Goal: Task Accomplishment & Management: Complete application form

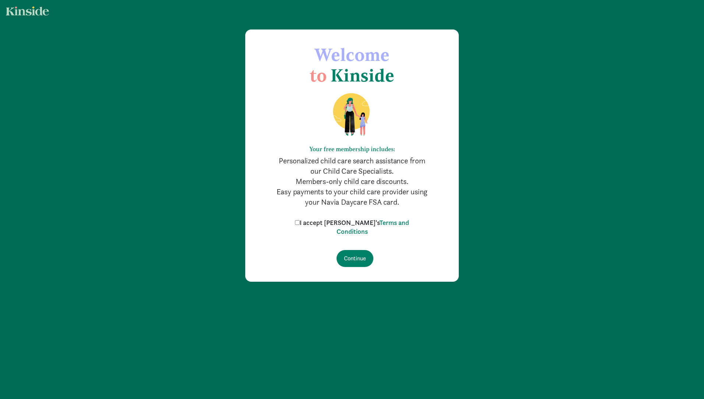
click at [300, 223] on input "I accept [PERSON_NAME]'s Terms and Conditions" at bounding box center [297, 222] width 5 height 5
checkbox input "true"
click at [350, 263] on input "Continue" at bounding box center [355, 258] width 37 height 17
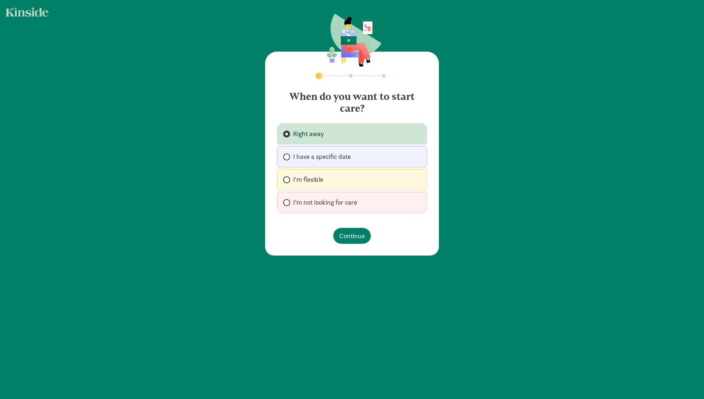
click at [287, 186] on label "I'm flexible" at bounding box center [352, 179] width 150 height 21
click at [287, 182] on input "I'm flexible" at bounding box center [285, 179] width 5 height 5
radio input "true"
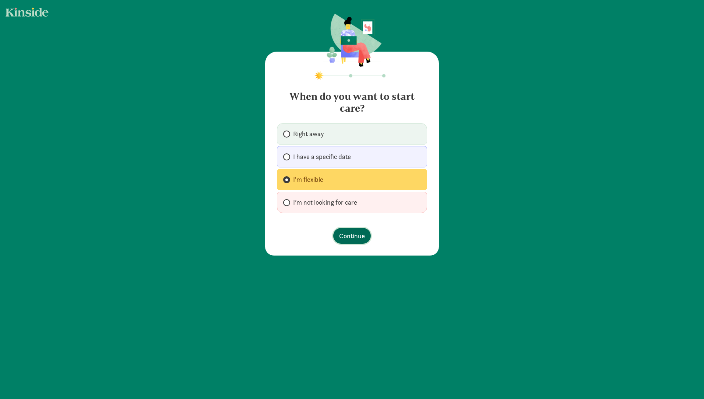
click at [354, 241] on span "Continue" at bounding box center [352, 236] width 26 height 10
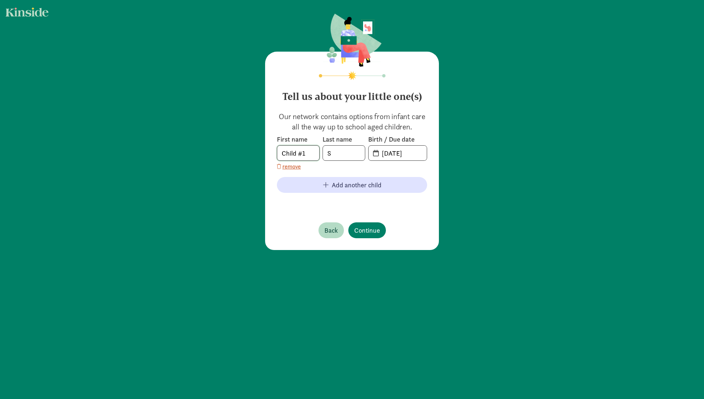
click at [308, 153] on input "Child #1" at bounding box center [298, 153] width 42 height 15
drag, startPoint x: 308, startPoint y: 153, endPoint x: 226, endPoint y: 147, distance: 82.7
click at [226, 147] on div "Tell us about your little one(s) Our network contains options from infant care …" at bounding box center [352, 132] width 704 height 265
type input "Beau"
click at [403, 154] on input "09-15-2025" at bounding box center [402, 153] width 49 height 15
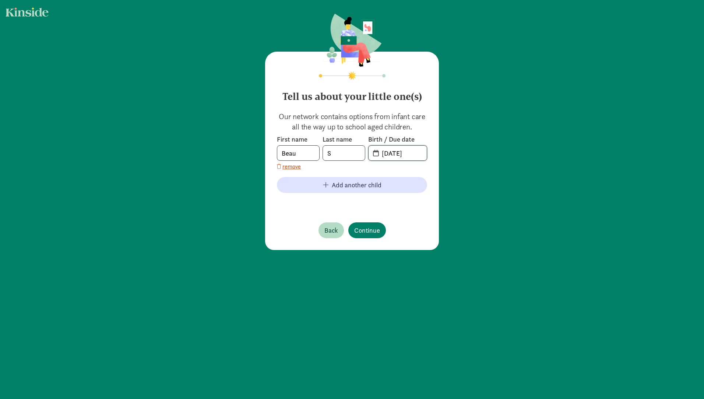
click at [378, 154] on input "09-15-2025" at bounding box center [402, 153] width 49 height 15
click at [374, 153] on span "20-25-0915" at bounding box center [398, 153] width 58 height 15
drag, startPoint x: 382, startPoint y: 153, endPoint x: 511, endPoint y: 163, distance: 129.0
click at [515, 161] on div "Tell us about your little one(s) Our network contains options from infant care …" at bounding box center [352, 132] width 704 height 265
type input "2"
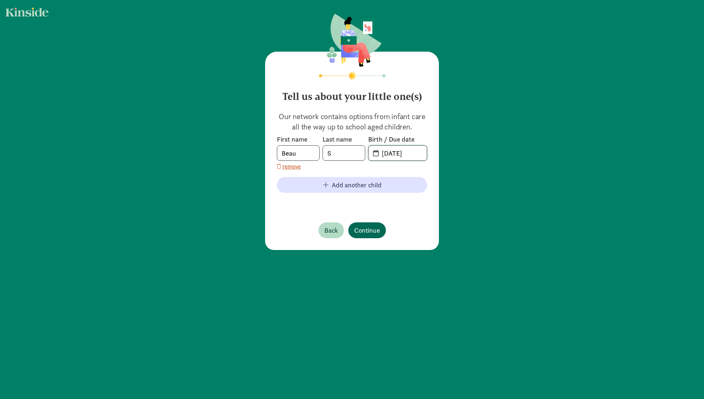
type input "08-22-2024"
click at [357, 233] on span "Continue" at bounding box center [367, 230] width 26 height 10
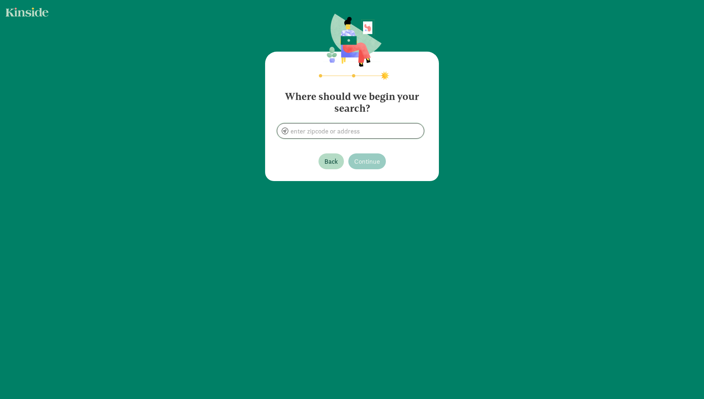
click at [345, 130] on input at bounding box center [350, 130] width 147 height 15
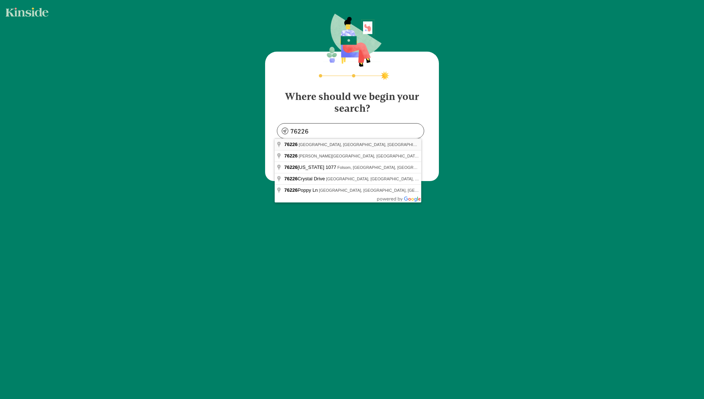
type input "Argyle, TX 76226, USA"
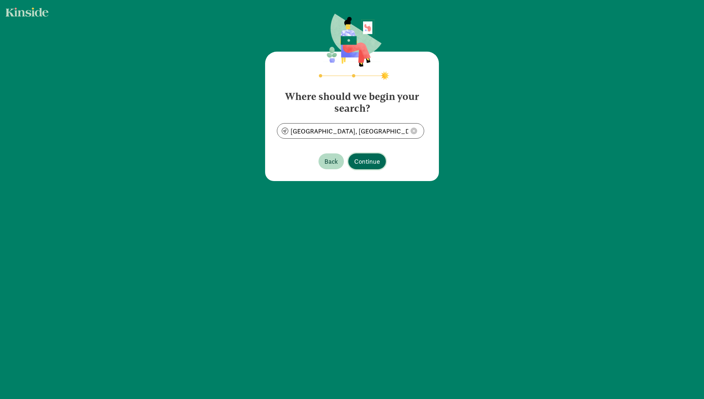
click at [379, 168] on button "Continue" at bounding box center [368, 161] width 38 height 16
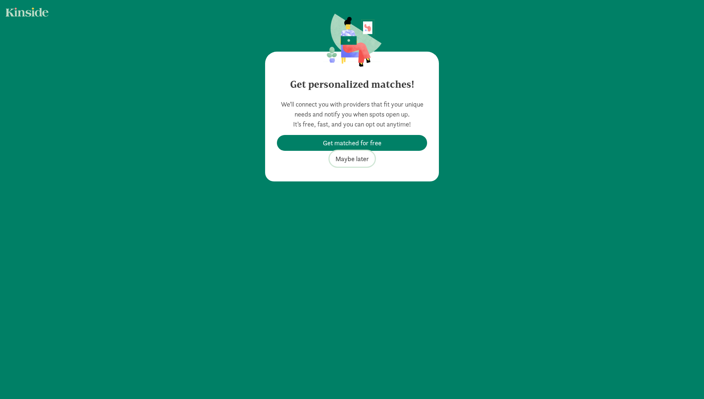
click at [344, 159] on span "Maybe later" at bounding box center [353, 159] width 34 height 10
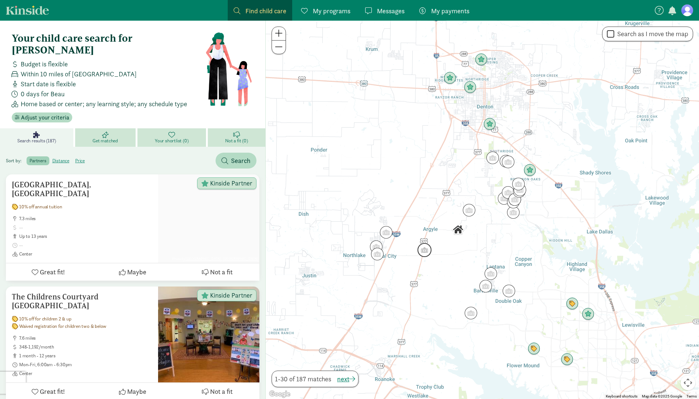
click at [424, 249] on img "Click to see details" at bounding box center [424, 250] width 20 height 20
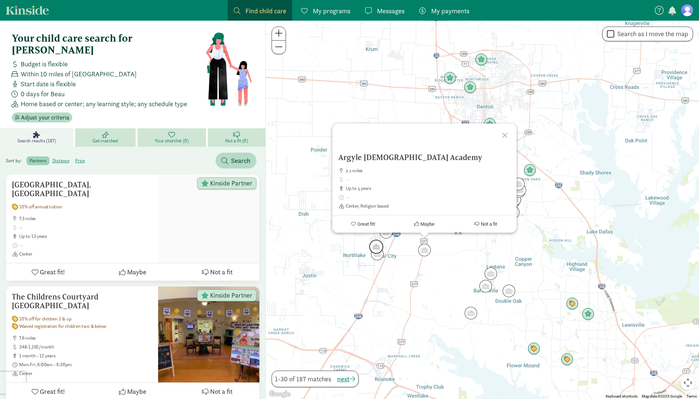
click at [372, 252] on img "Click to see details" at bounding box center [376, 247] width 20 height 20
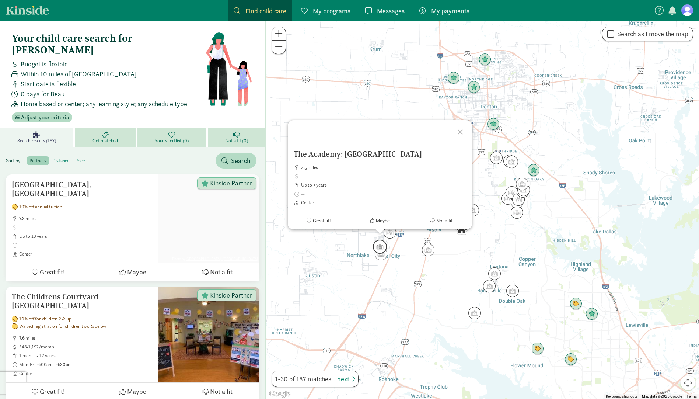
click at [375, 244] on img "Click to see details" at bounding box center [380, 247] width 20 height 20
click at [391, 234] on img "Click to see details" at bounding box center [390, 232] width 20 height 20
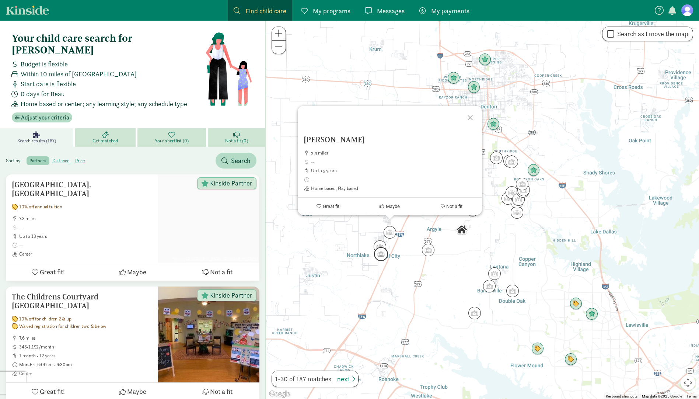
click at [380, 255] on img "Click to see details" at bounding box center [381, 254] width 20 height 20
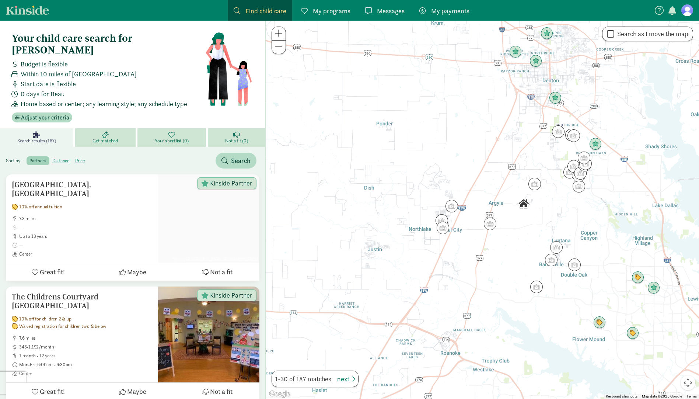
drag, startPoint x: 329, startPoint y: 263, endPoint x: 384, endPoint y: 237, distance: 60.1
click at [384, 237] on div "To navigate, press the arrow keys." at bounding box center [482, 210] width 433 height 378
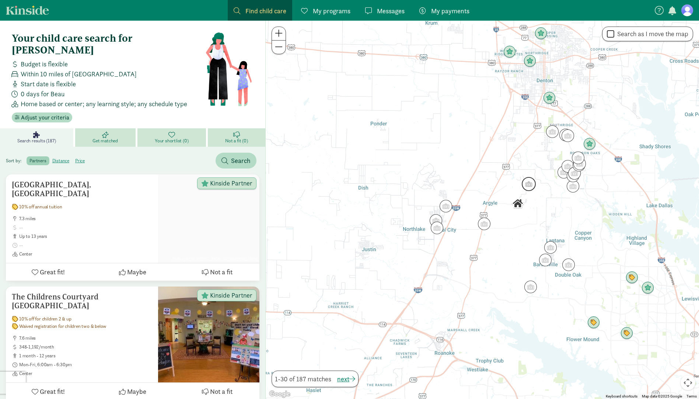
click at [524, 188] on img "Click to see details" at bounding box center [529, 184] width 20 height 20
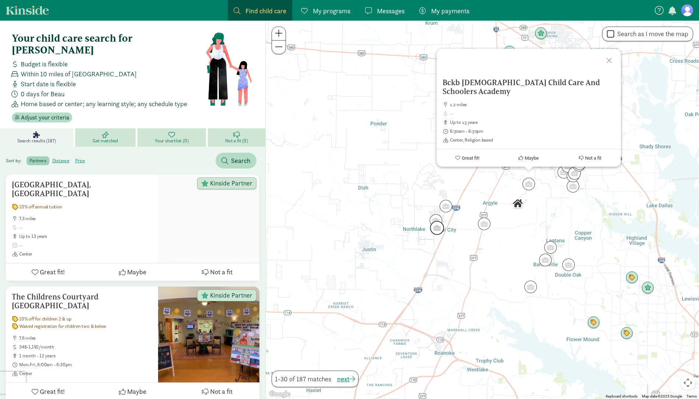
click at [441, 228] on img "Click to see details" at bounding box center [437, 228] width 20 height 20
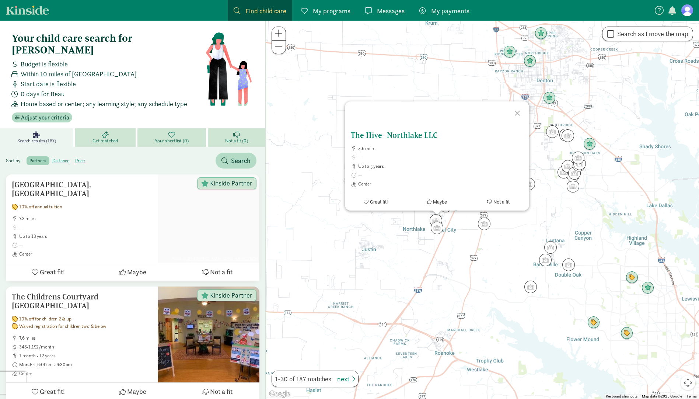
click at [379, 121] on div at bounding box center [428, 125] width 166 height 12
